Goal: Obtain resource: Download file/media

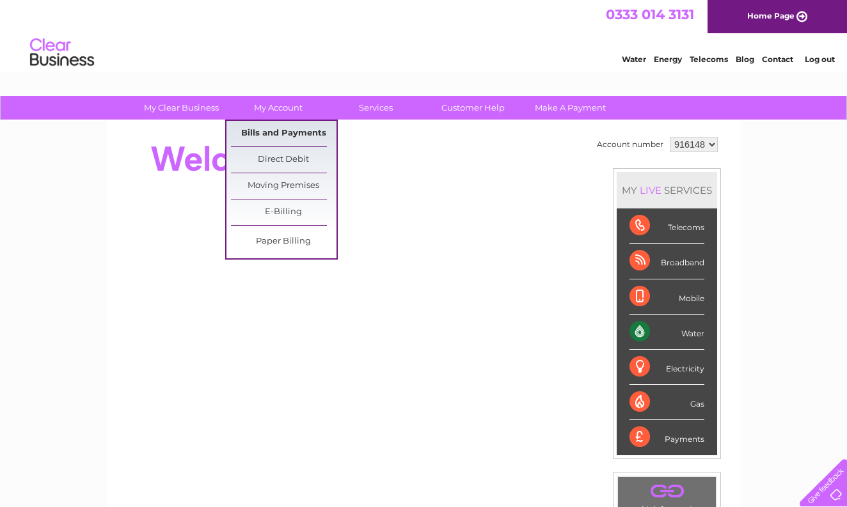
click at [278, 132] on link "Bills and Payments" at bounding box center [284, 134] width 106 height 26
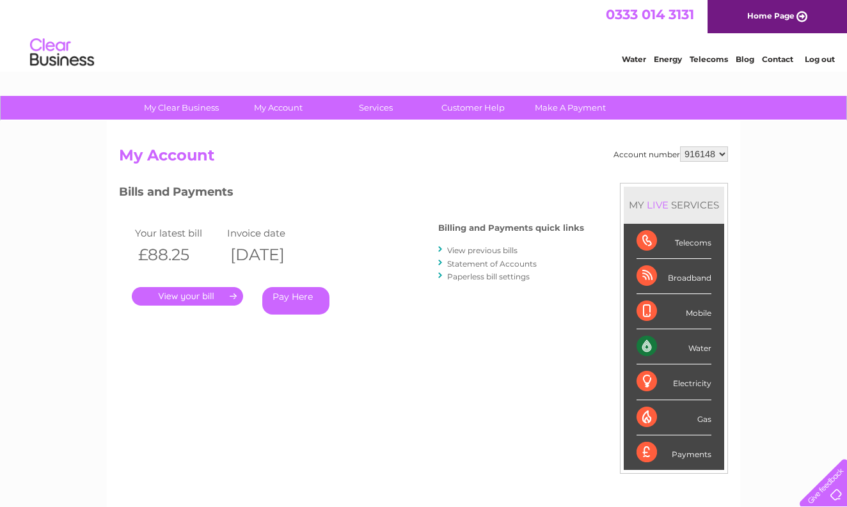
click at [214, 293] on link "." at bounding box center [187, 296] width 111 height 19
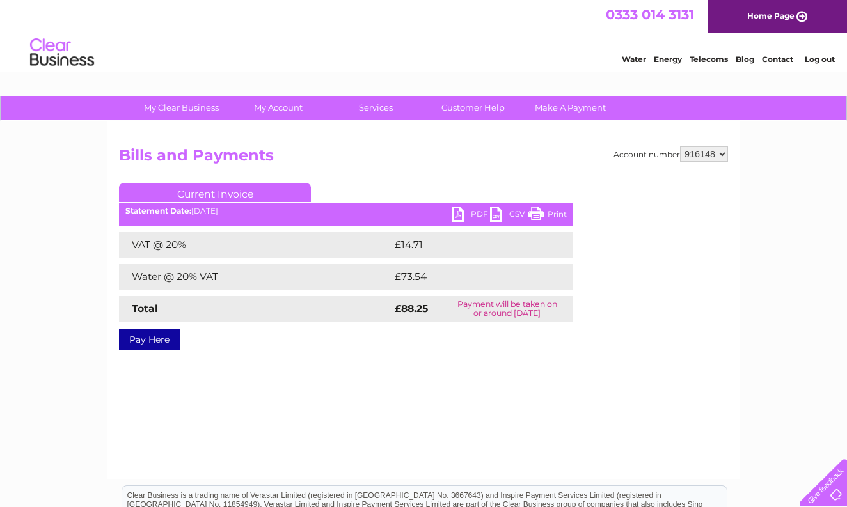
click at [469, 214] on link "PDF" at bounding box center [470, 216] width 38 height 19
select select "916149"
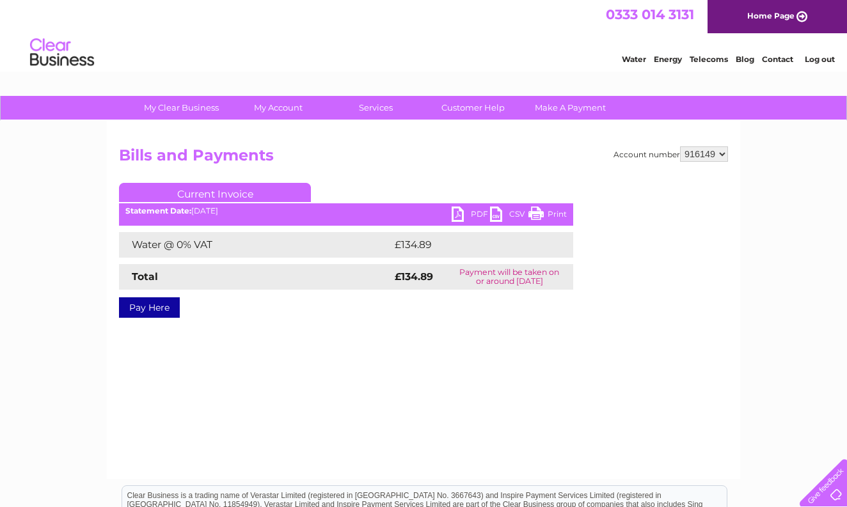
click at [468, 216] on link "PDF" at bounding box center [470, 216] width 38 height 19
